Goal: Task Accomplishment & Management: Complete application form

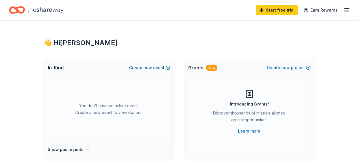
click at [148, 68] on span "new" at bounding box center [147, 67] width 8 height 7
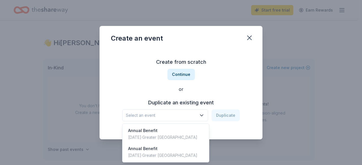
click at [203, 117] on icon "button" at bounding box center [202, 116] width 6 height 6
click at [184, 136] on div "Annual Benefit [DATE] · Greater [GEOGRAPHIC_DATA]" at bounding box center [166, 134] width 84 height 18
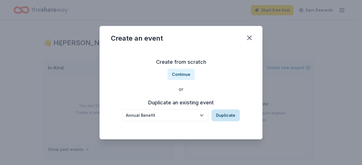
click at [225, 114] on button "Duplicate" at bounding box center [225, 116] width 28 height 12
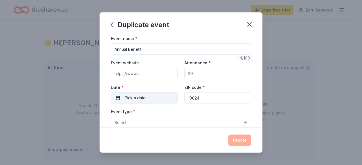
click at [156, 97] on button "Pick a date" at bounding box center [144, 97] width 67 height 11
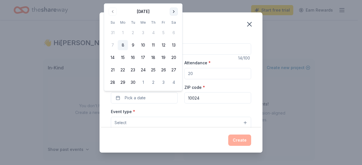
click at [175, 12] on button "Go to next month" at bounding box center [174, 12] width 8 height 8
click at [131, 69] on button "21" at bounding box center [133, 70] width 10 height 10
click at [131, 66] on button "21" at bounding box center [133, 70] width 10 height 10
click at [131, 67] on button "21" at bounding box center [133, 70] width 10 height 10
click at [150, 110] on div "Event type * Select" at bounding box center [181, 118] width 140 height 21
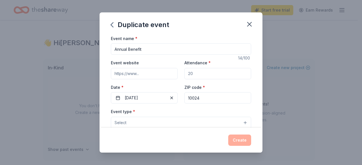
click at [149, 122] on button "Select" at bounding box center [181, 123] width 140 height 12
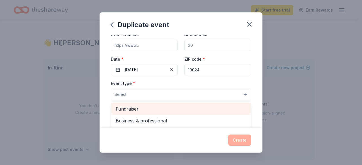
click at [155, 111] on span "Fundraiser" at bounding box center [181, 108] width 131 height 7
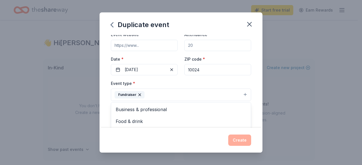
click at [241, 141] on div "Duplicate event Event name * Annual Benefit 14 /100 Event website Attendance * …" at bounding box center [181, 82] width 163 height 141
click at [229, 118] on button "Select" at bounding box center [181, 121] width 140 height 12
click at [190, 118] on button "Select" at bounding box center [181, 121] width 140 height 12
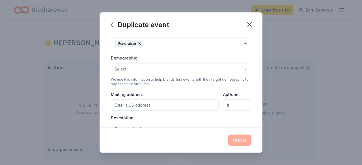
scroll to position [85, 0]
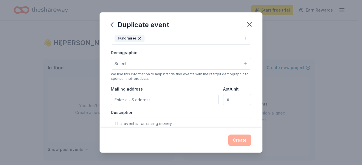
click at [193, 68] on button "Select" at bounding box center [181, 64] width 140 height 12
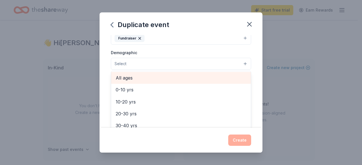
scroll to position [0, 0]
click at [161, 77] on span "All genders" at bounding box center [181, 78] width 131 height 7
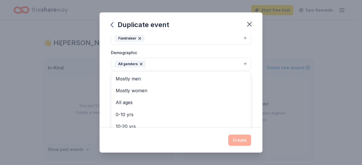
click at [104, 99] on div "Event name * Annual Benefit 14 /100 Event website Attendance * Date * 10/21/202…" at bounding box center [181, 81] width 163 height 93
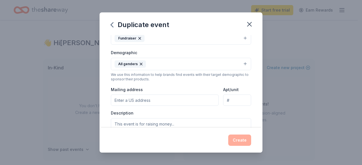
click at [241, 62] on button "All genders" at bounding box center [181, 64] width 140 height 12
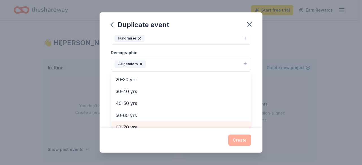
scroll to position [50, 0]
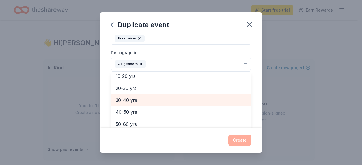
click at [168, 103] on div "30-40 yrs" at bounding box center [181, 100] width 140 height 12
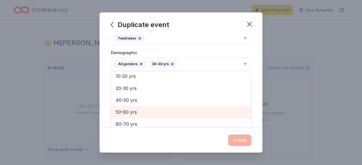
click at [163, 113] on span "50-60 yrs" at bounding box center [181, 112] width 131 height 7
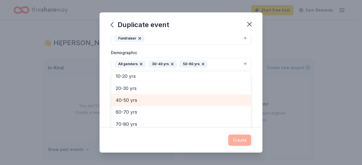
click at [161, 100] on span "40-50 yrs" at bounding box center [181, 100] width 131 height 7
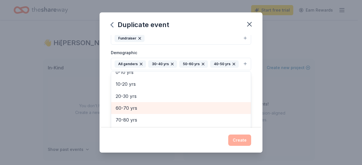
click at [164, 111] on span "60-70 yrs" at bounding box center [181, 108] width 131 height 7
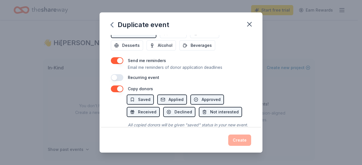
scroll to position [226, 0]
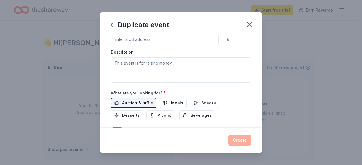
scroll to position [127, 0]
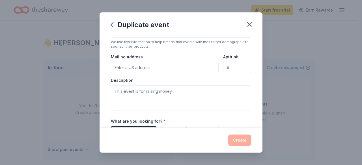
click at [135, 65] on input "Mailing address" at bounding box center [165, 67] width 108 height 11
type input "2"
type input "302 West 79th Street, New York, NY, 10024"
click at [227, 67] on input "Apt/unit" at bounding box center [237, 67] width 28 height 11
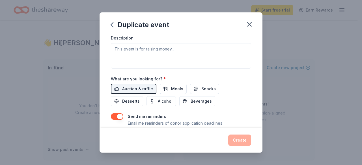
scroll to position [163, 0]
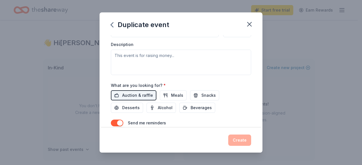
type input "4B"
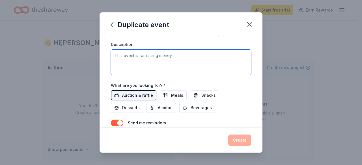
click at [202, 69] on textarea at bounding box center [181, 62] width 140 height 25
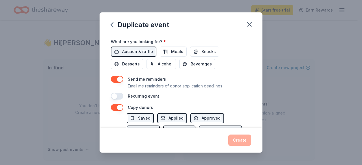
scroll to position [220, 0]
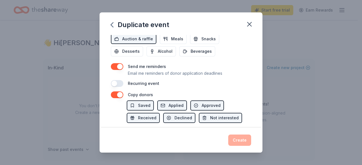
type textarea "Annual Benefit"
click at [112, 64] on button "button" at bounding box center [117, 66] width 12 height 7
click at [118, 93] on button "button" at bounding box center [117, 95] width 12 height 7
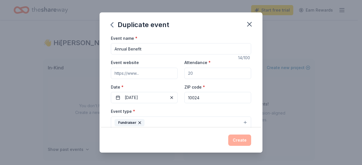
scroll to position [0, 0]
click at [154, 74] on input "Event website" at bounding box center [144, 73] width 67 height 11
paste input "https://reachoutandreadnyc.org/get-involved/events/"
click at [153, 73] on input "https://reachoutandreadnyc.org/get-involved/events/" at bounding box center [144, 73] width 67 height 11
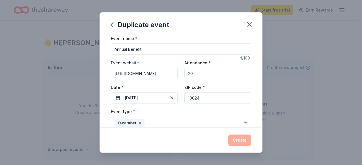
type input "https://reachoutandreadnyc.org/get-involved/events/"
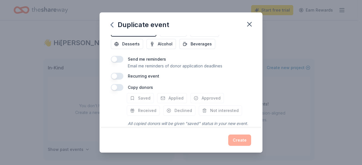
scroll to position [248, 0]
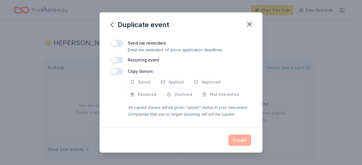
click at [212, 104] on div "All copied donors will be given "saved" status in your new event. Companies tha…" at bounding box center [189, 111] width 124 height 16
click at [238, 141] on div "Create" at bounding box center [181, 140] width 140 height 11
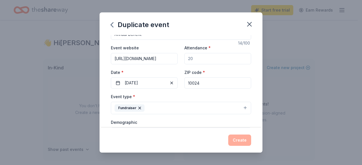
scroll to position [0, 0]
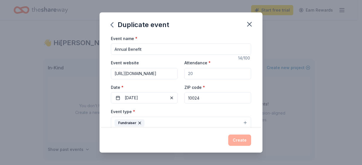
click at [202, 73] on input "Attendance *" at bounding box center [217, 73] width 67 height 11
type input "2"
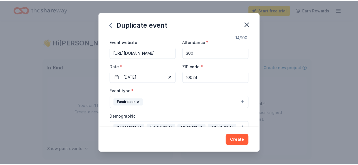
scroll to position [28, 0]
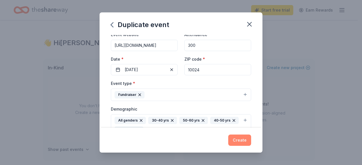
type input "300"
click at [236, 142] on button "Create" at bounding box center [239, 140] width 23 height 11
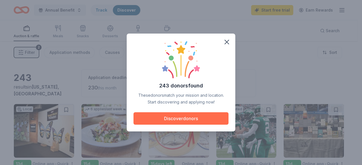
click at [180, 118] on button "Discover donors" at bounding box center [180, 119] width 95 height 12
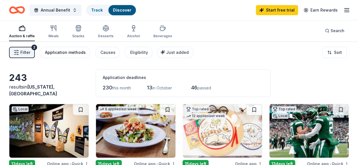
click at [65, 56] on button "Application methods" at bounding box center [64, 52] width 51 height 11
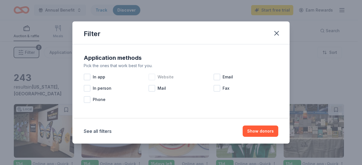
click at [168, 78] on span "Website" at bounding box center [165, 77] width 16 height 7
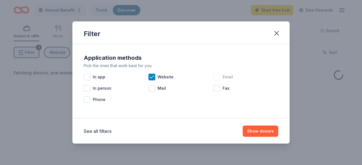
click at [218, 79] on div at bounding box center [216, 77] width 7 height 7
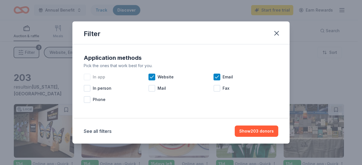
click at [93, 78] on span "In app" at bounding box center [99, 77] width 12 height 7
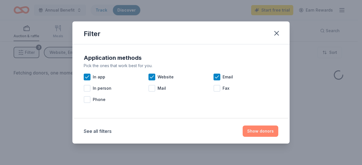
click at [258, 133] on button "Show donors" at bounding box center [261, 131] width 36 height 11
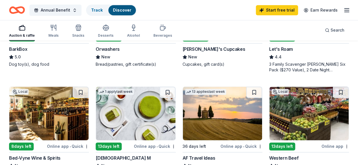
scroll to position [368, 0]
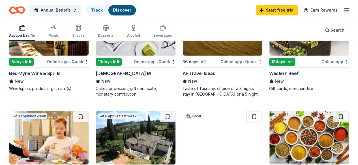
scroll to position [396, 0]
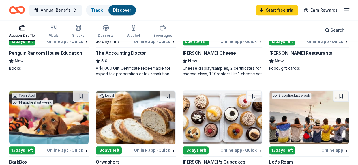
scroll to position [254, 0]
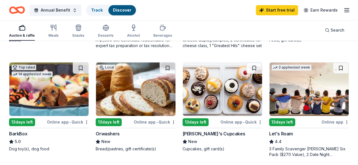
click at [182, 131] on div "Molly's Cupcakes" at bounding box center [213, 134] width 62 height 7
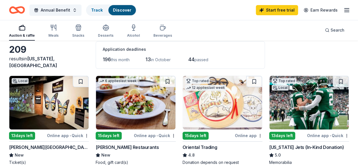
scroll to position [57, 0]
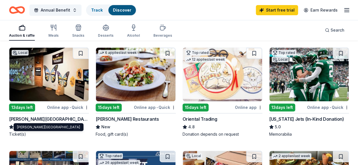
click at [43, 120] on div "[PERSON_NAME][GEOGRAPHIC_DATA]" at bounding box center [49, 119] width 80 height 7
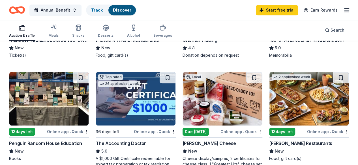
scroll to position [141, 0]
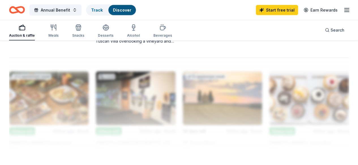
scroll to position [594, 0]
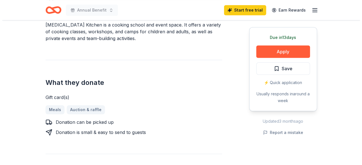
scroll to position [198, 0]
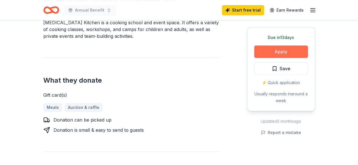
click at [274, 52] on button "Apply" at bounding box center [281, 52] width 54 height 12
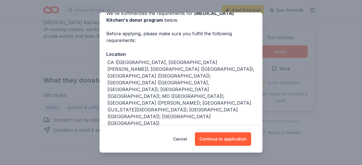
scroll to position [35, 0]
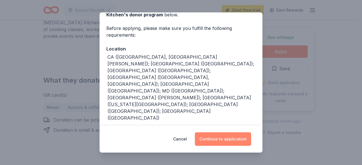
click at [217, 135] on button "Continue to application" at bounding box center [223, 140] width 56 height 14
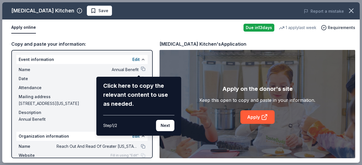
click at [252, 118] on div "Taste Buds Kitchen Save Report a mistake Apply online Due in 13 days 1 apply la…" at bounding box center [180, 82] width 357 height 161
click at [169, 126] on button "Next" at bounding box center [165, 125] width 18 height 11
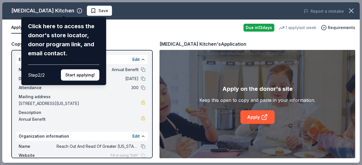
click at [257, 117] on div "Taste Buds Kitchen Click here to access the donor's store locator, donor progra…" at bounding box center [180, 82] width 357 height 161
click at [85, 76] on button "Start applying!" at bounding box center [80, 75] width 38 height 11
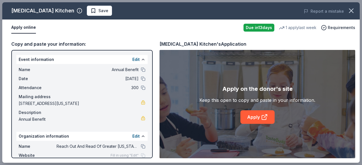
click at [251, 117] on div "Taste Buds Kitchen Save Report a mistake Apply online Due in 13 days 1 apply la…" at bounding box center [180, 82] width 357 height 161
click at [264, 117] on icon at bounding box center [265, 116] width 3 height 3
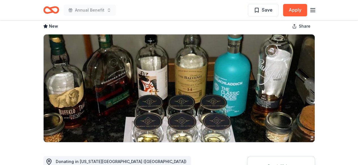
scroll to position [28, 0]
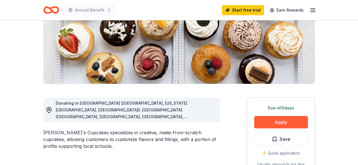
scroll to position [85, 0]
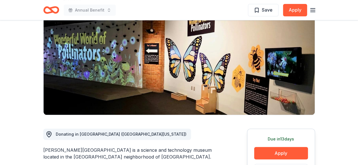
scroll to position [85, 0]
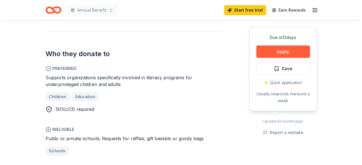
scroll to position [254, 0]
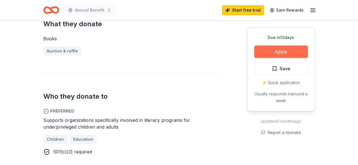
click at [280, 50] on button "Apply" at bounding box center [281, 52] width 54 height 12
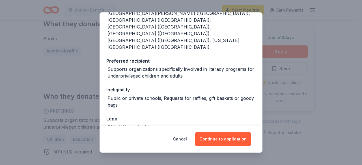
scroll to position [87, 0]
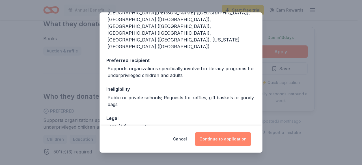
click at [221, 137] on button "Continue to application" at bounding box center [223, 140] width 56 height 14
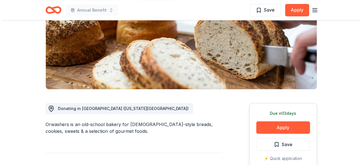
scroll to position [113, 0]
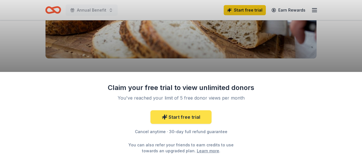
click at [179, 118] on link "Start free trial" at bounding box center [180, 118] width 61 height 14
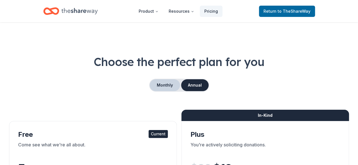
click at [167, 83] on button "Monthly" at bounding box center [165, 85] width 30 height 12
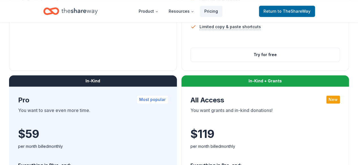
scroll to position [254, 0]
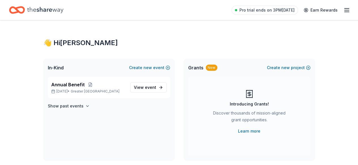
click at [343, 9] on icon "button" at bounding box center [346, 10] width 7 height 7
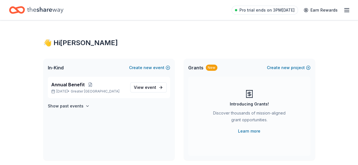
click at [54, 11] on icon "Home" at bounding box center [45, 10] width 36 height 6
click at [75, 84] on span "Annual Benefit" at bounding box center [67, 84] width 33 height 7
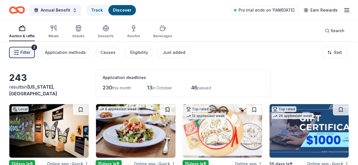
click at [242, 74] on div "Application deadlines 230 this month 13 in October 46 passed" at bounding box center [183, 84] width 175 height 28
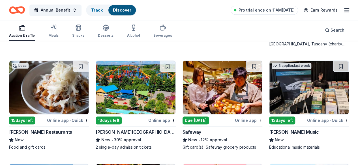
scroll to position [1238, 0]
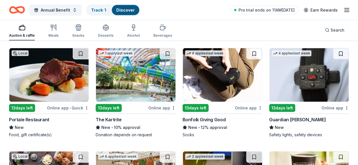
scroll to position [1691, 0]
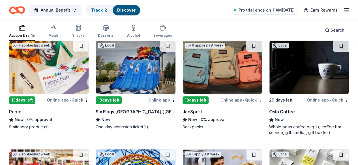
scroll to position [3629, 0]
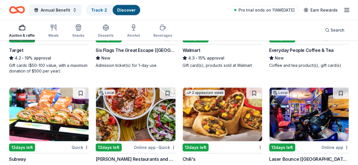
scroll to position [3770, 0]
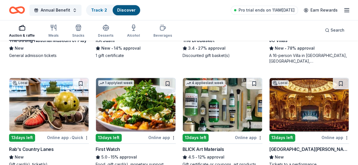
scroll to position [1264, 0]
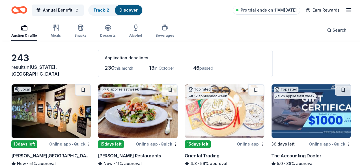
scroll to position [0, 0]
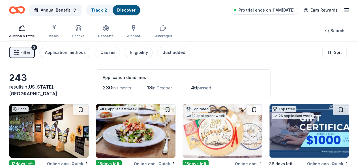
click at [30, 54] on span "Filter" at bounding box center [25, 52] width 10 height 7
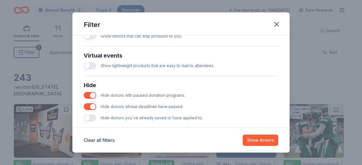
scroll to position [279, 0]
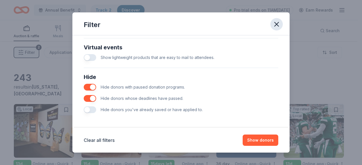
click at [273, 25] on icon "button" at bounding box center [277, 24] width 8 height 8
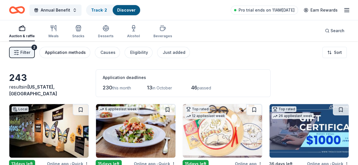
click at [76, 54] on div "Application methods" at bounding box center [65, 52] width 41 height 7
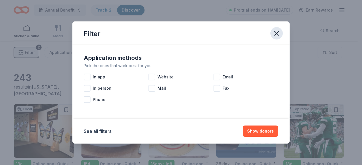
click at [275, 33] on icon "button" at bounding box center [277, 33] width 4 height 4
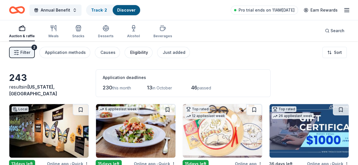
click at [139, 52] on div "Eligibility" at bounding box center [139, 52] width 18 height 7
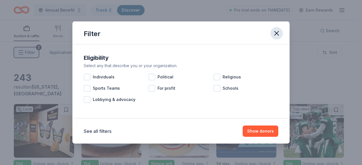
click at [276, 34] on icon "button" at bounding box center [277, 33] width 4 height 4
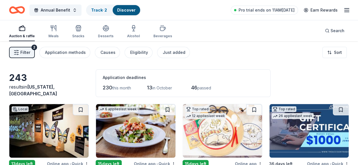
click at [24, 54] on button "Filter 2" at bounding box center [22, 52] width 26 height 11
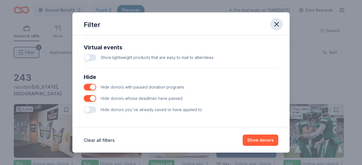
click at [275, 24] on icon "button" at bounding box center [277, 24] width 8 height 8
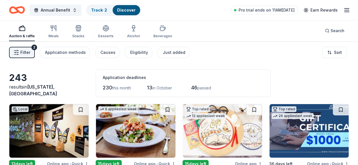
scroll to position [0, 0]
click at [338, 53] on html "Annual Benefit Track · 2 Discover Pro trial ends on 11AM, 9/15 Earn Rewards Auc…" at bounding box center [179, 82] width 358 height 165
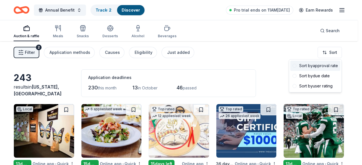
click at [328, 65] on div "Sort by approval rate" at bounding box center [315, 66] width 50 height 10
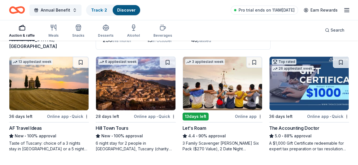
scroll to position [57, 0]
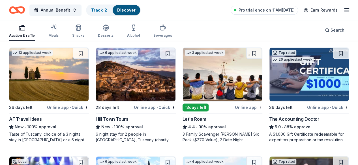
click at [96, 77] on img at bounding box center [135, 75] width 79 height 54
click at [183, 74] on img at bounding box center [222, 75] width 79 height 54
click at [182, 119] on div "Let's Roam" at bounding box center [194, 119] width 24 height 7
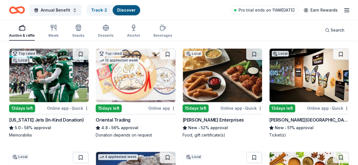
scroll to position [283, 0]
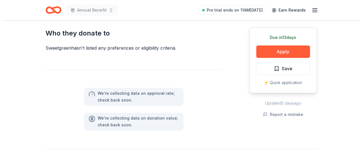
scroll to position [226, 0]
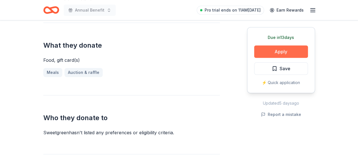
click at [273, 49] on button "Apply" at bounding box center [281, 52] width 54 height 12
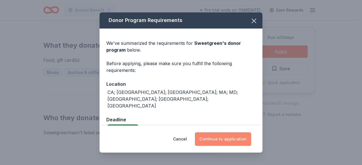
click at [223, 137] on button "Continue to application" at bounding box center [223, 140] width 56 height 14
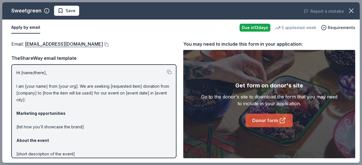
click at [265, 120] on link "Donor form" at bounding box center [268, 121] width 47 height 14
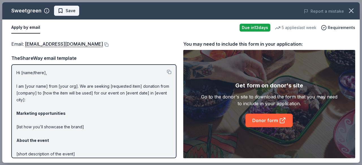
click at [73, 14] on span "Save" at bounding box center [71, 10] width 10 height 7
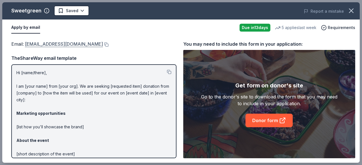
click at [79, 44] on link "[EMAIL_ADDRESS][DOMAIN_NAME]" at bounding box center [64, 43] width 78 height 7
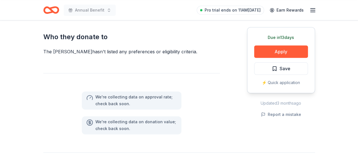
scroll to position [311, 0]
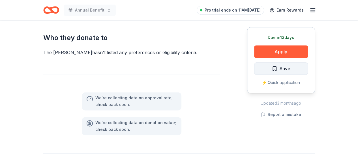
click at [278, 65] on span "Save" at bounding box center [280, 68] width 19 height 7
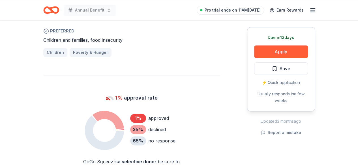
scroll to position [283, 0]
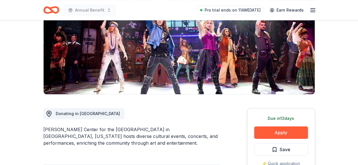
scroll to position [85, 0]
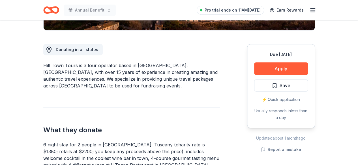
scroll to position [198, 0]
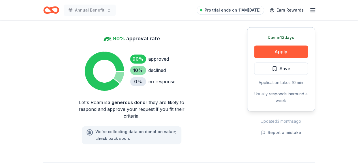
scroll to position [396, 0]
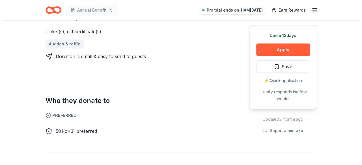
scroll to position [254, 0]
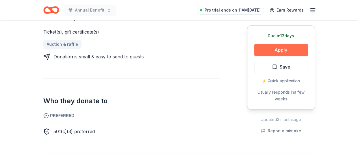
click at [270, 44] on button "Apply" at bounding box center [281, 50] width 54 height 12
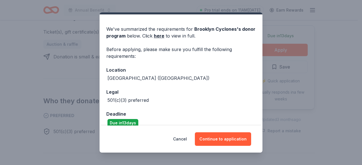
scroll to position [22, 0]
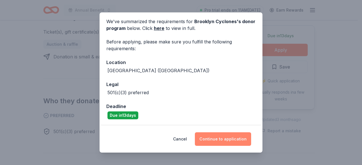
click at [211, 140] on button "Continue to application" at bounding box center [223, 140] width 56 height 14
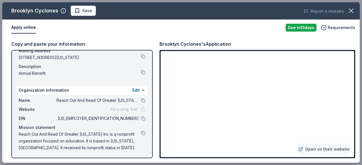
scroll to position [46, 0]
click at [327, 151] on link "Open on their website" at bounding box center [324, 149] width 56 height 11
